Goal: Transaction & Acquisition: Purchase product/service

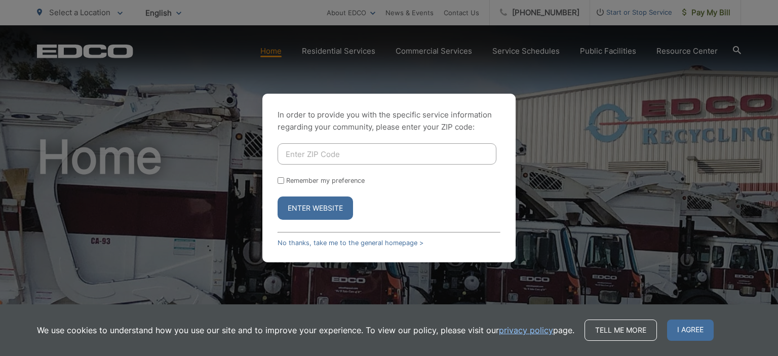
click at [326, 154] on input "Enter ZIP Code" at bounding box center [387, 153] width 219 height 21
type input "91916"
click at [278, 197] on button "Enter Website" at bounding box center [316, 208] width 76 height 23
click at [320, 156] on input "91916" at bounding box center [387, 153] width 219 height 21
click at [281, 182] on input "Remember my preference" at bounding box center [281, 180] width 7 height 7
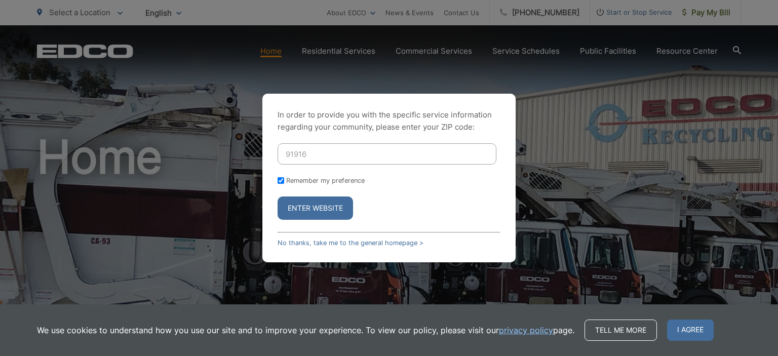
checkbox input "true"
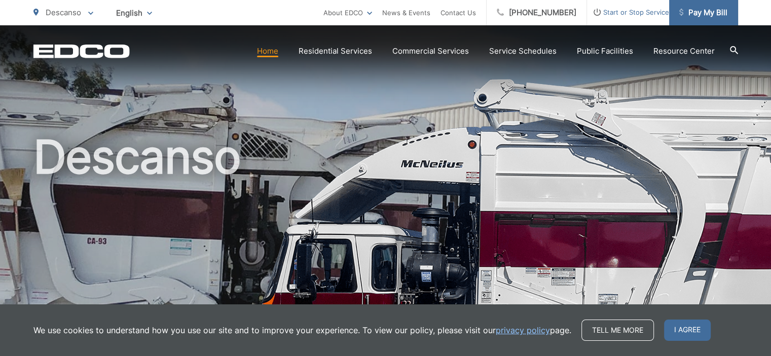
click at [694, 14] on span "Pay My Bill" at bounding box center [703, 13] width 48 height 12
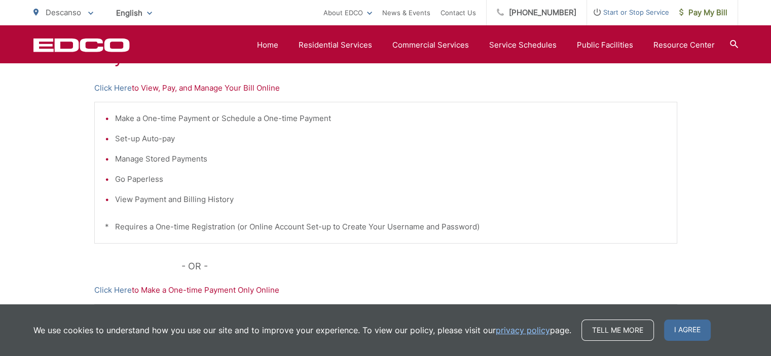
scroll to position [218, 0]
click at [122, 88] on link "Click Here" at bounding box center [112, 87] width 37 height 12
